Goal: Task Accomplishment & Management: Manage account settings

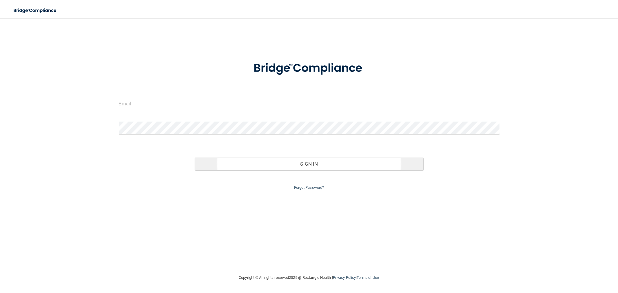
type input "mfennell@rectanglehealth.com"
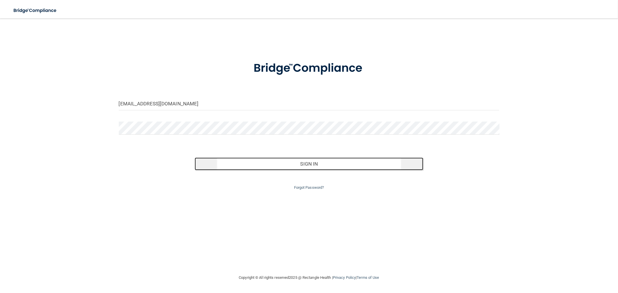
click at [293, 166] on button "Sign In" at bounding box center [309, 164] width 228 height 13
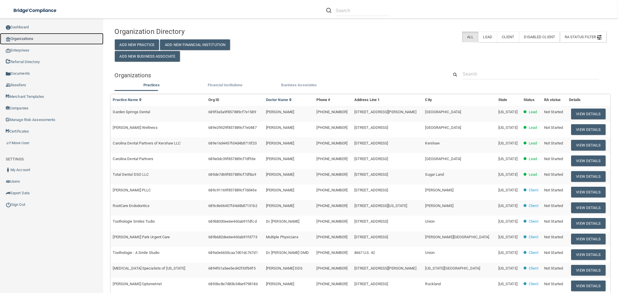
click at [42, 41] on link "Organizations" at bounding box center [51, 39] width 103 height 12
click at [467, 77] on input "text" at bounding box center [531, 74] width 136 height 11
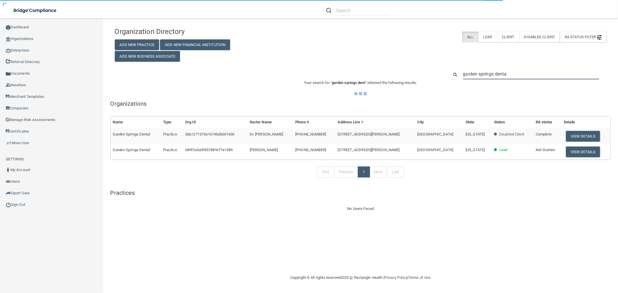
type input "garden springs dental"
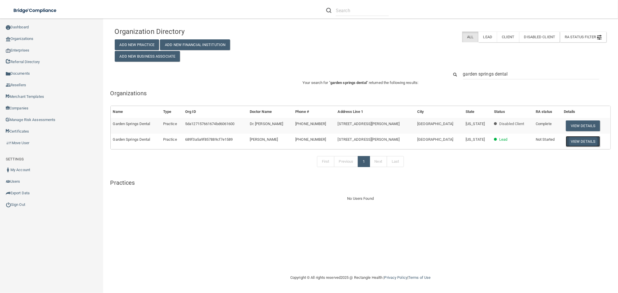
click at [573, 141] on button "View Details" at bounding box center [583, 141] width 34 height 11
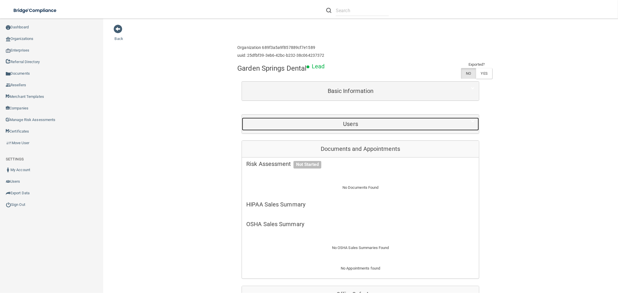
click at [362, 124] on h5 "Users" at bounding box center [350, 124] width 209 height 6
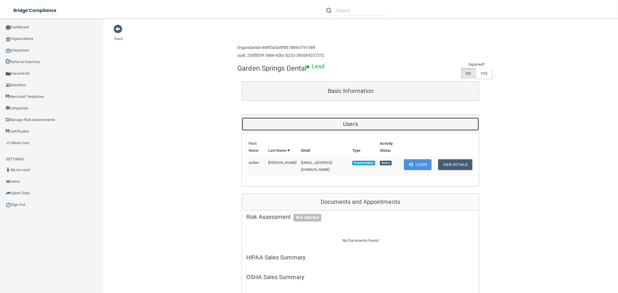
scroll to position [225, 0]
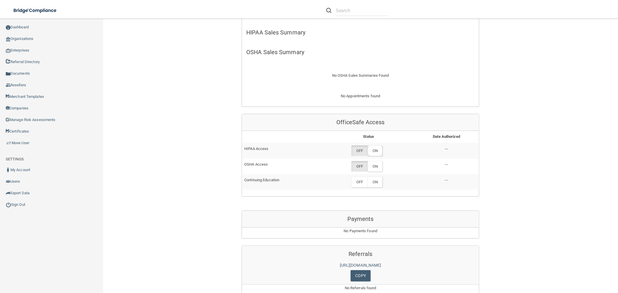
click at [375, 147] on label "ON" at bounding box center [375, 150] width 15 height 11
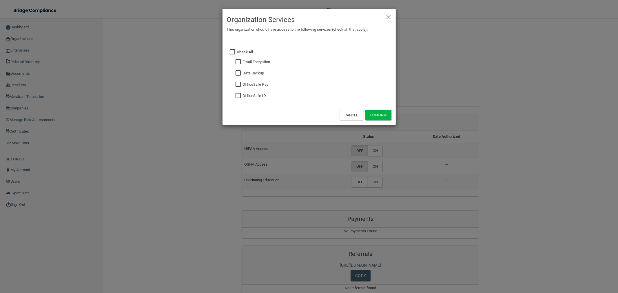
click at [238, 83] on input "checkbox" at bounding box center [239, 84] width 7 height 5
checkbox input "true"
click at [380, 114] on button "Confirm" at bounding box center [378, 115] width 26 height 11
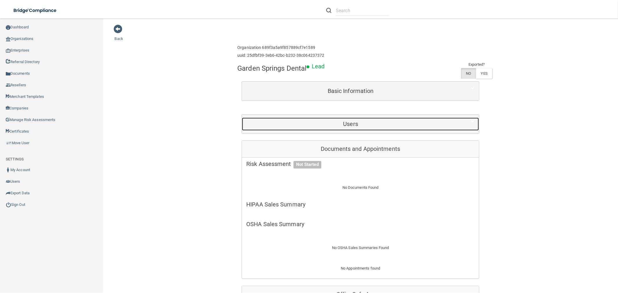
click at [348, 123] on h5 "Users" at bounding box center [350, 124] width 209 height 6
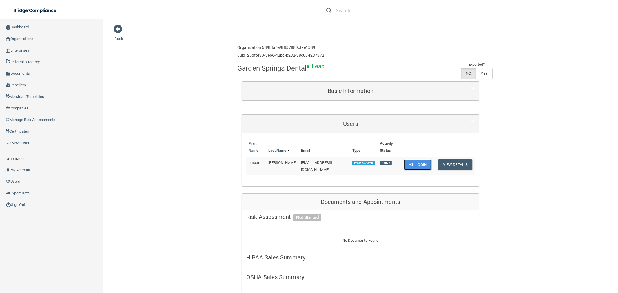
click at [409, 163] on span at bounding box center [411, 165] width 4 height 4
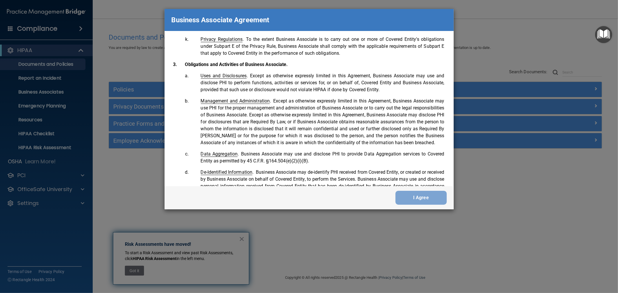
scroll to position [1188, 0]
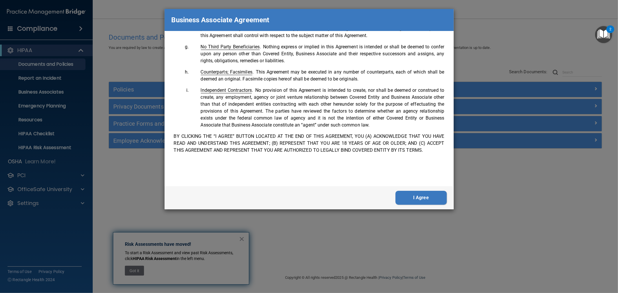
drag, startPoint x: 422, startPoint y: 189, endPoint x: 422, endPoint y: 194, distance: 4.1
click at [422, 192] on div "I Agree" at bounding box center [309, 197] width 289 height 23
click at [422, 198] on button "I Agree" at bounding box center [420, 198] width 51 height 14
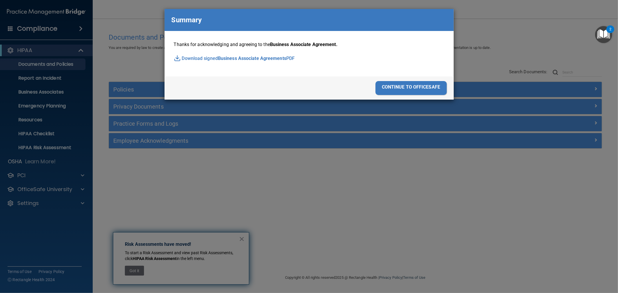
click at [414, 83] on div "continue to officesafe" at bounding box center [410, 88] width 71 height 14
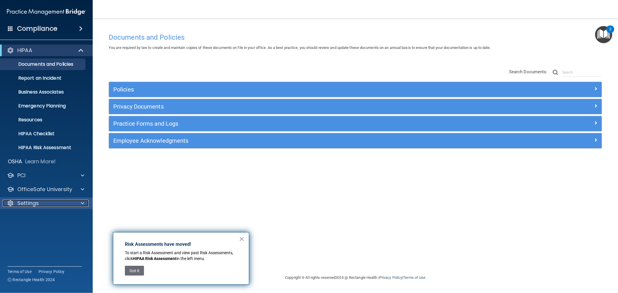
click at [38, 201] on p "Settings" at bounding box center [27, 203] width 21 height 7
click at [32, 228] on p "My Users" at bounding box center [43, 231] width 79 height 6
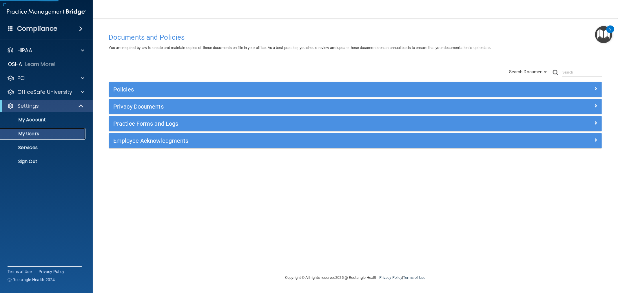
select select "20"
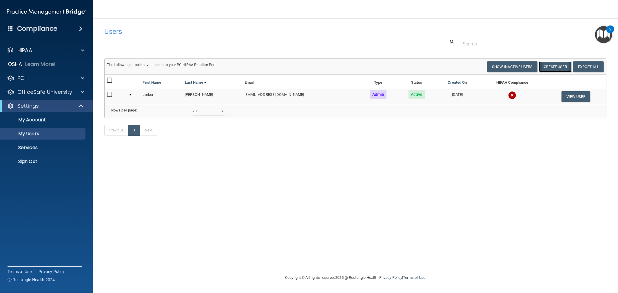
click at [564, 67] on button "Create User" at bounding box center [555, 66] width 33 height 11
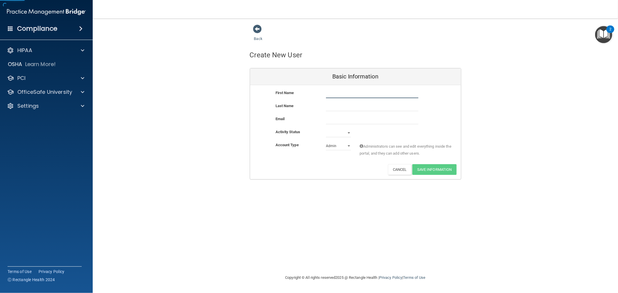
click at [368, 94] on input "text" at bounding box center [372, 94] width 92 height 9
type input "[PERSON_NAME]"
click at [352, 119] on input "email" at bounding box center [372, 120] width 92 height 9
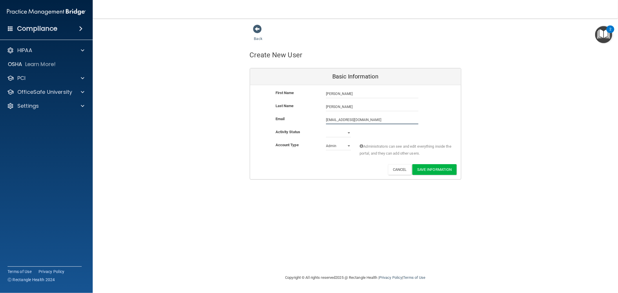
type input "[EMAIL_ADDRESS][DOMAIN_NAME]"
click at [340, 130] on select "Active Inactive" at bounding box center [338, 134] width 25 height 9
select select "active"
click at [326, 129] on select "Active Inactive" at bounding box center [338, 133] width 25 height 9
click at [339, 147] on select "Admin Member" at bounding box center [338, 146] width 25 height 9
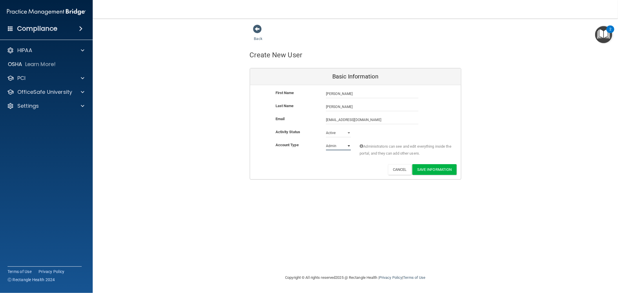
click at [339, 147] on select "Admin Member" at bounding box center [338, 146] width 25 height 9
click at [346, 120] on input "[EMAIL_ADDRESS][DOMAIN_NAME]" at bounding box center [372, 120] width 92 height 9
type input "[EMAIL_ADDRESS][DOMAIN_NAME]"
click at [433, 170] on button "Save Information" at bounding box center [434, 169] width 44 height 11
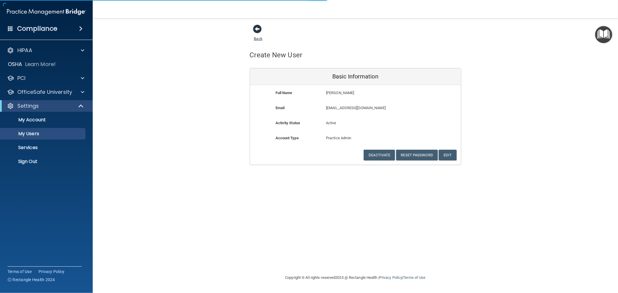
select select "20"
